Goal: Task Accomplishment & Management: Manage account settings

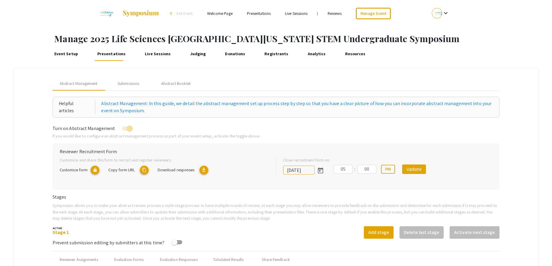
click at [197, 52] on link "Judging" at bounding box center [198, 54] width 18 height 14
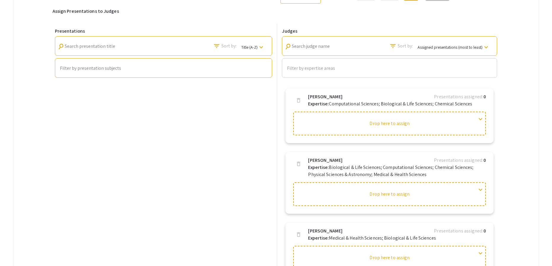
type input "[DATE]"
type input "06"
type input "00"
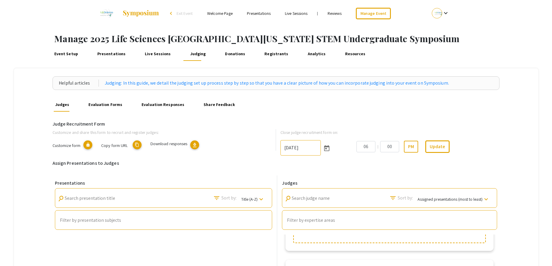
click at [139, 146] on mat-icon "content_copy" at bounding box center [137, 144] width 9 height 9
click at [106, 53] on link "Presentations" at bounding box center [111, 54] width 31 height 14
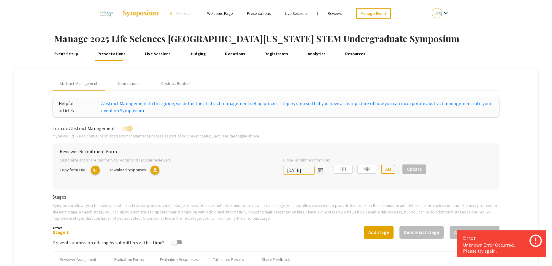
type input "[DATE]"
type input "05"
type input "00"
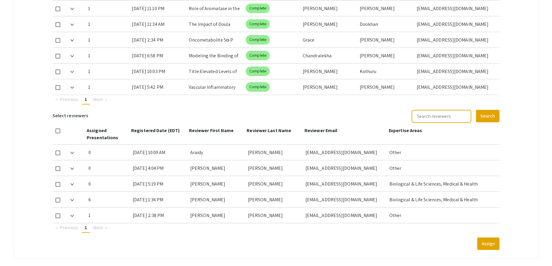
scroll to position [331, 0]
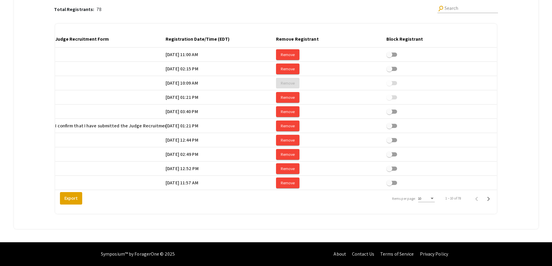
scroll to position [0, 1113]
click at [428, 199] on div "10" at bounding box center [423, 199] width 11 height 4
click at [429, 208] on span "25" at bounding box center [429, 209] width 17 height 11
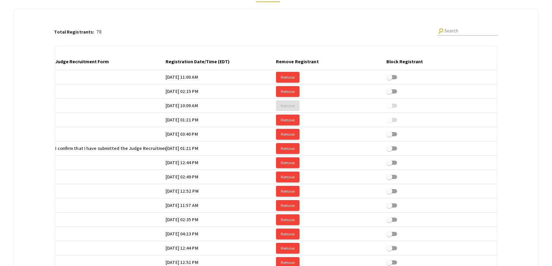
scroll to position [59, 0]
click at [233, 61] on div at bounding box center [234, 61] width 2 height 2
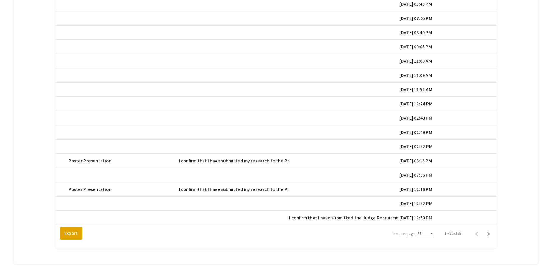
scroll to position [0, 838]
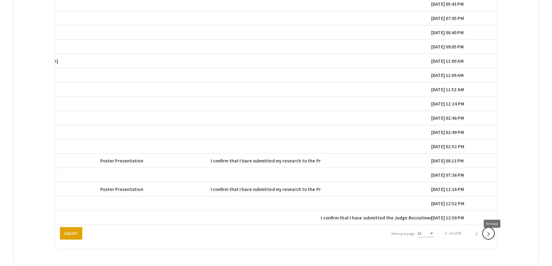
click at [490, 236] on icon "Next page" at bounding box center [488, 234] width 3 height 4
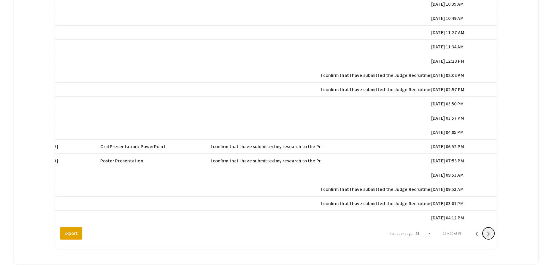
click at [490, 236] on icon "Next page" at bounding box center [488, 234] width 3 height 4
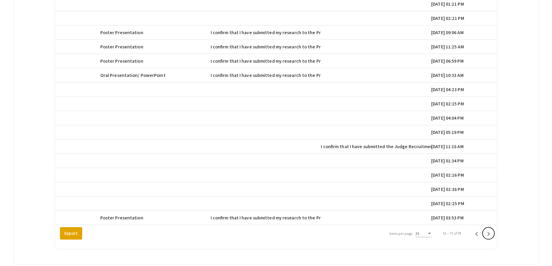
click at [490, 236] on icon "Next page" at bounding box center [488, 234] width 3 height 4
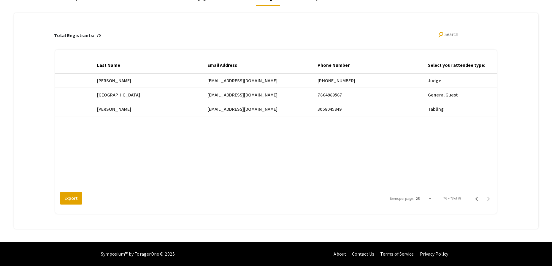
scroll to position [0, 291]
